Goal: Go to known website: Go to known website

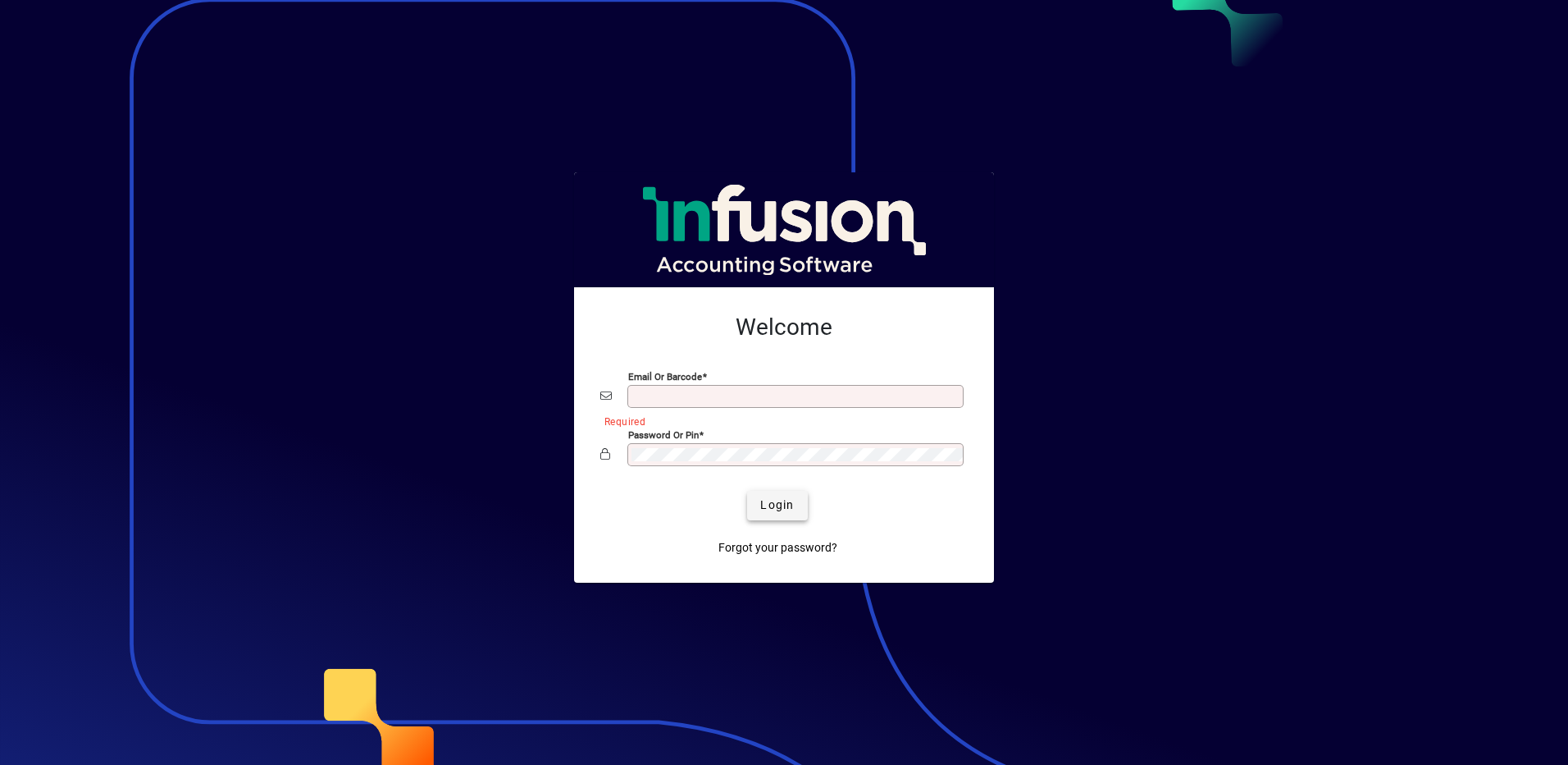
type input "**********"
click at [787, 509] on span "Login" at bounding box center [777, 505] width 33 height 18
